Goal: Browse casually

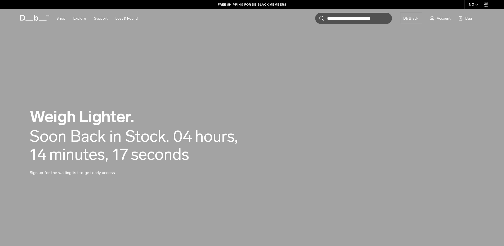
click at [87, 117] on h2 "Weigh Lighter." at bounding box center [149, 116] width 239 height 16
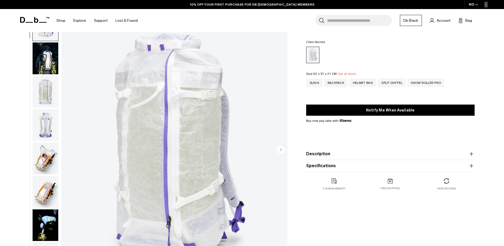
scroll to position [27, 0]
click at [39, 142] on img "button" at bounding box center [46, 158] width 26 height 32
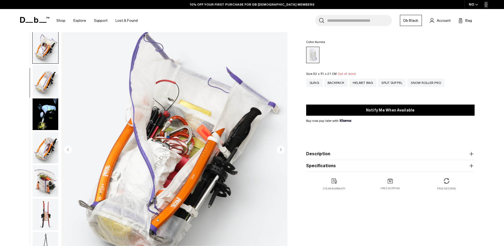
scroll to position [111, 0]
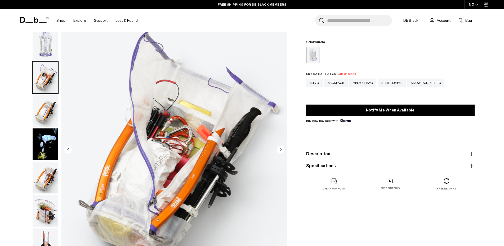
click at [38, 95] on img "button" at bounding box center [46, 111] width 26 height 32
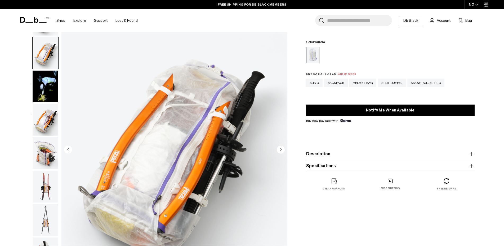
click at [36, 137] on img "button" at bounding box center [46, 153] width 26 height 32
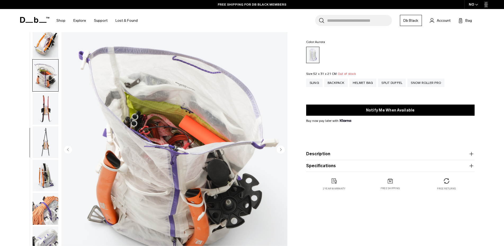
scroll to position [217, 0]
click at [34, 19] on icon at bounding box center [34, 20] width 29 height 6
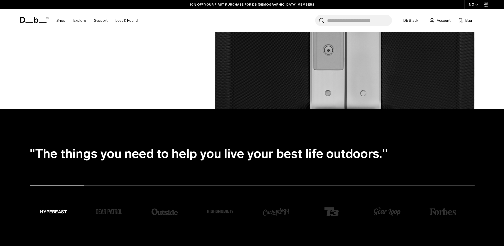
scroll to position [1000, 0]
